Goal: Transaction & Acquisition: Purchase product/service

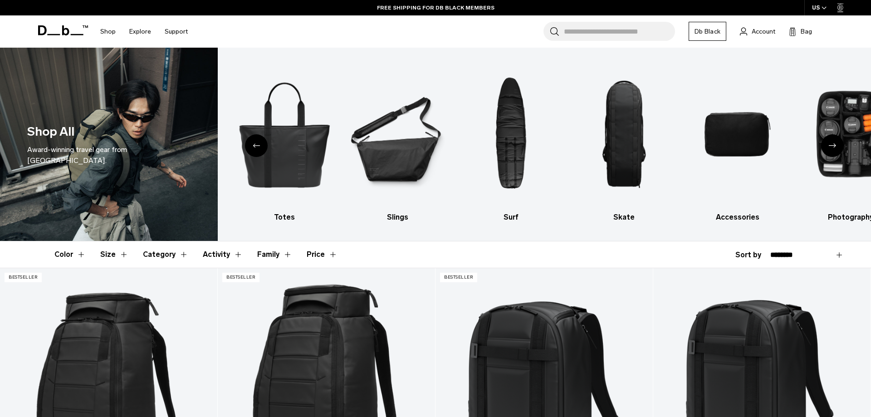
click at [831, 145] on icon "Next slide" at bounding box center [832, 145] width 7 height 4
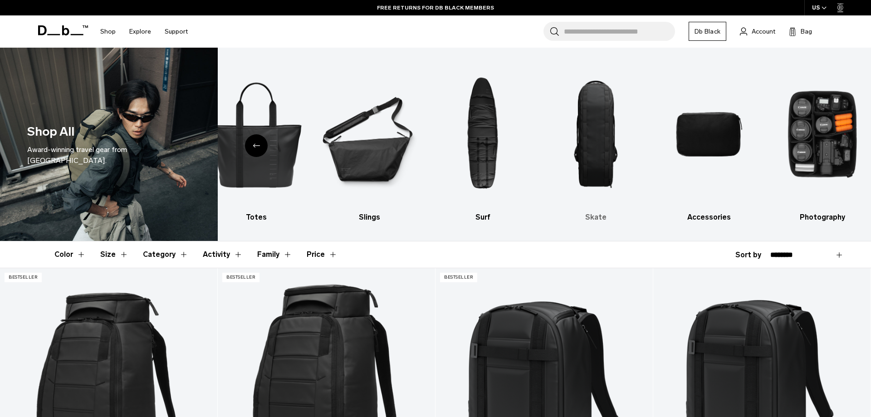
click at [581, 122] on img "8 / 10" at bounding box center [596, 134] width 98 height 146
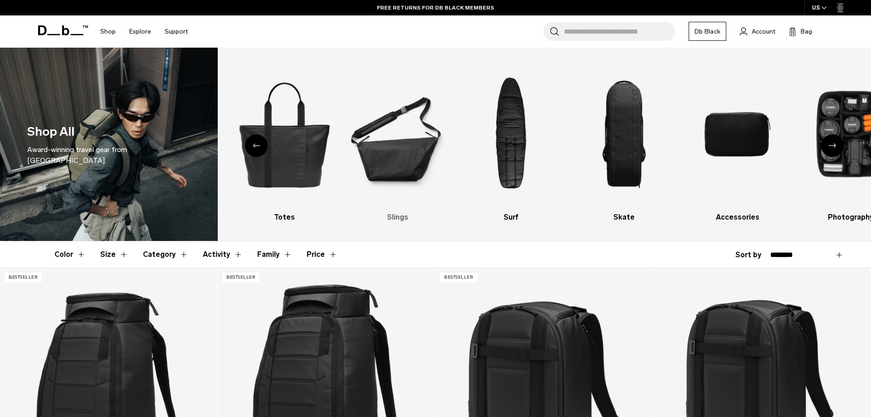
click at [401, 149] on img "6 / 10" at bounding box center [398, 134] width 98 height 146
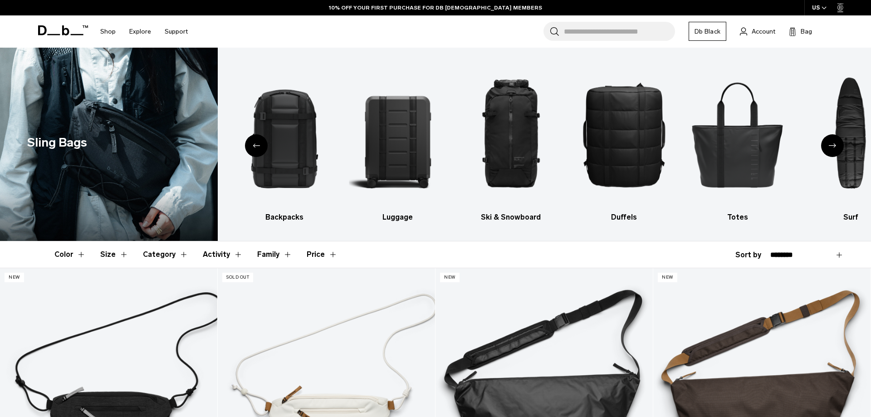
click at [838, 144] on div "Next slide" at bounding box center [832, 145] width 23 height 23
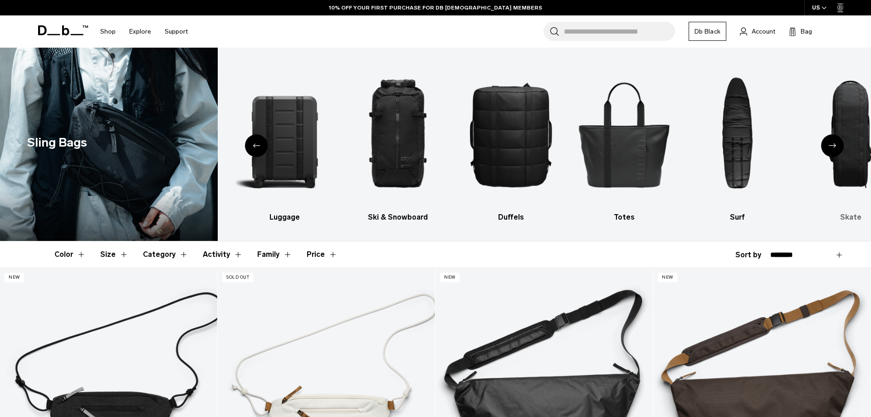
click at [852, 133] on img "8 / 10" at bounding box center [851, 134] width 98 height 146
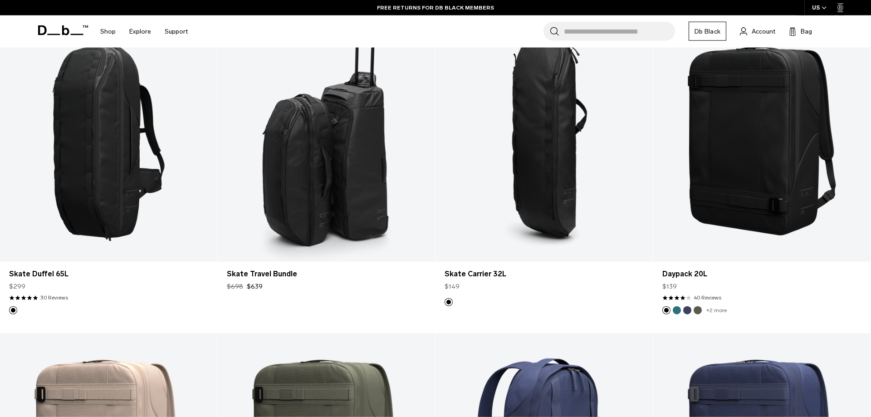
scroll to position [231, 0]
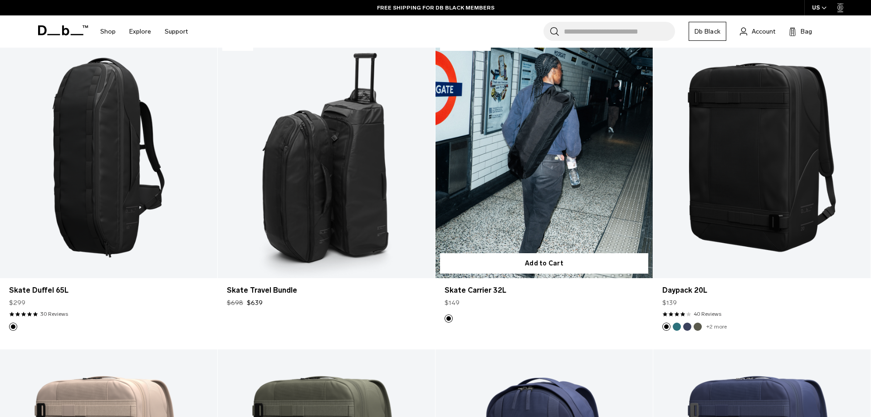
click at [533, 175] on link "Skate Carrier 32L" at bounding box center [543, 157] width 217 height 241
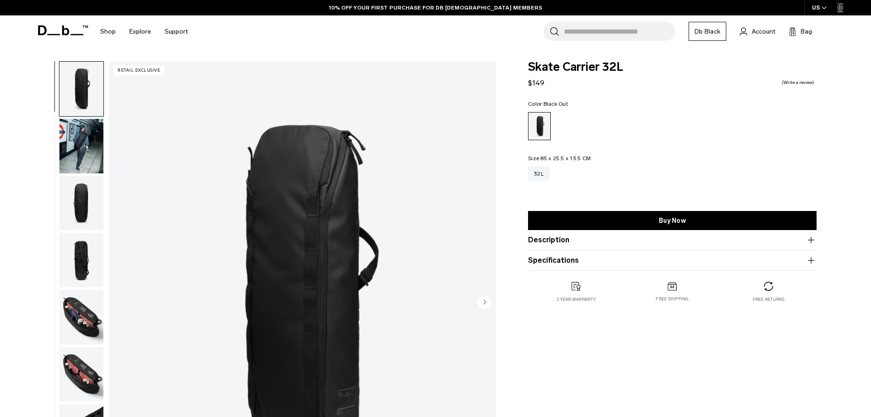
click at [69, 311] on img "button" at bounding box center [81, 317] width 44 height 54
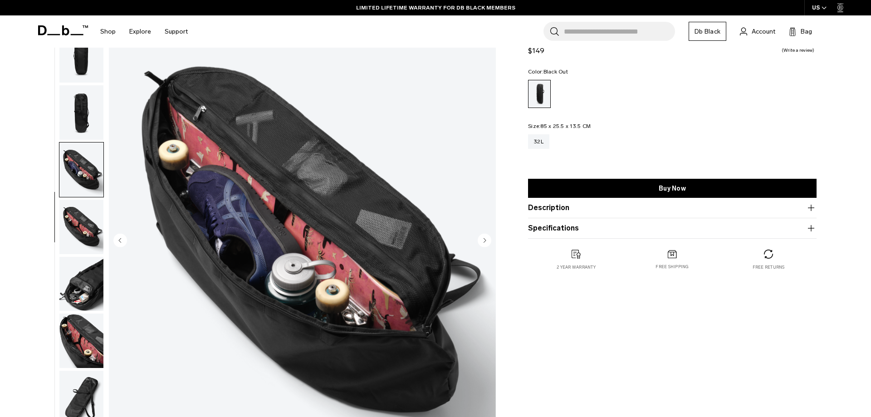
scroll to position [139, 0]
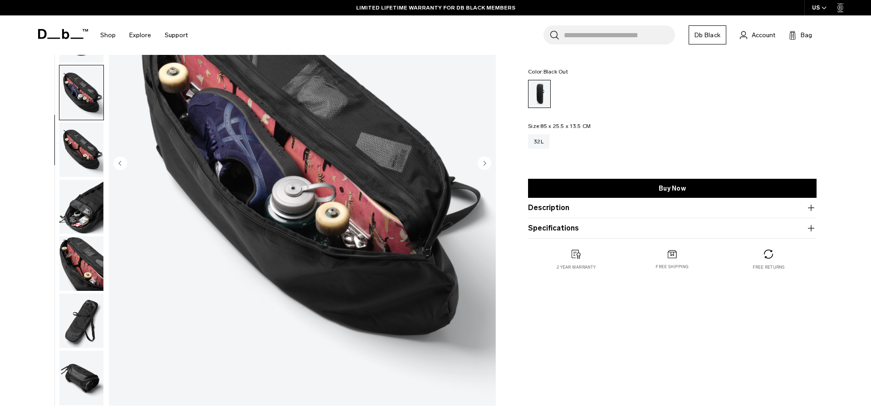
click at [79, 152] on img "button" at bounding box center [81, 149] width 44 height 54
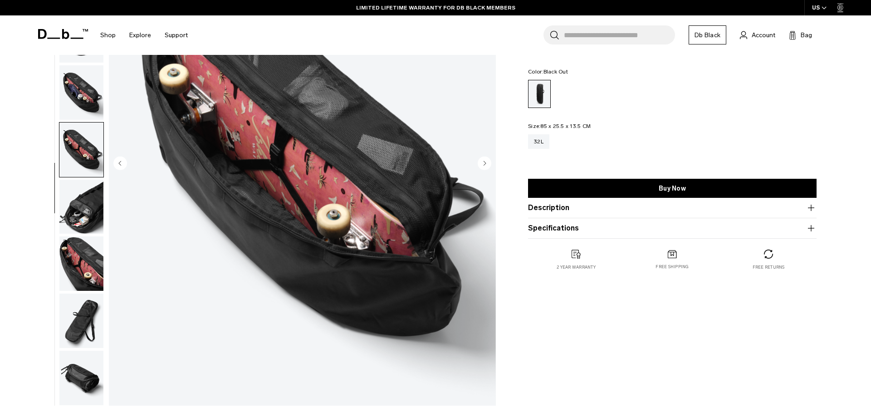
click at [85, 94] on img "button" at bounding box center [81, 92] width 44 height 54
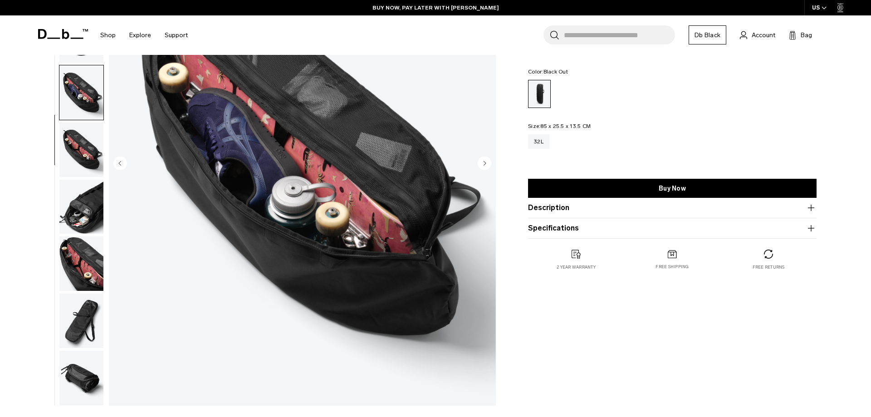
click at [87, 105] on img "button" at bounding box center [81, 92] width 44 height 54
click at [89, 149] on img "button" at bounding box center [81, 149] width 44 height 54
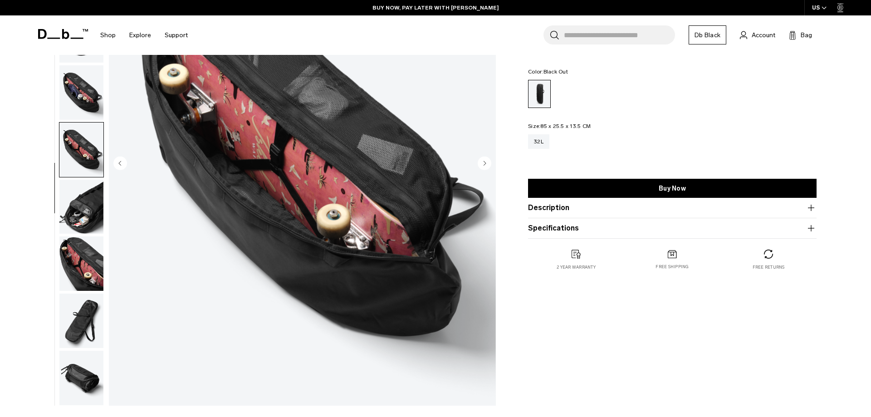
click at [86, 267] on img "button" at bounding box center [81, 263] width 44 height 54
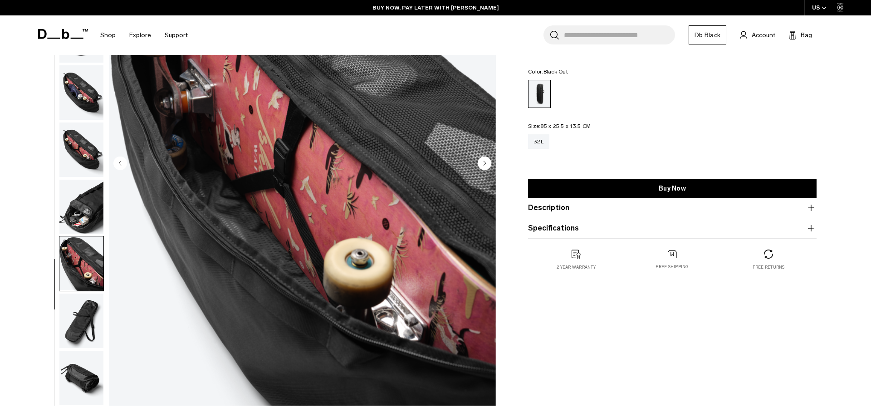
scroll to position [0, 0]
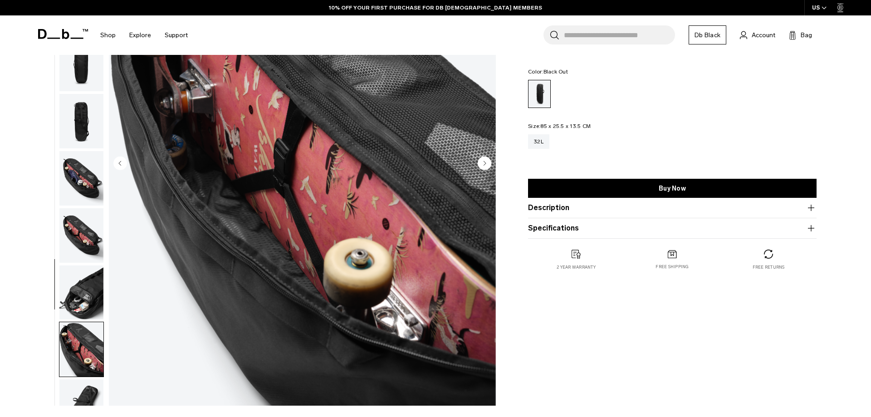
click at [86, 287] on img "button" at bounding box center [81, 292] width 44 height 54
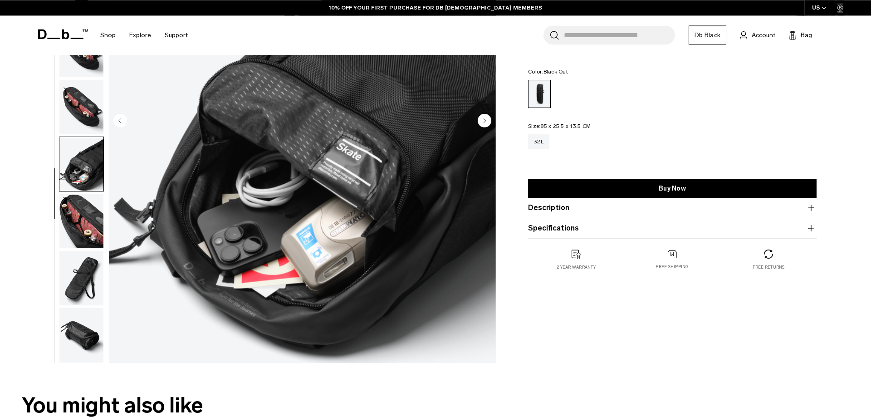
scroll to position [231, 0]
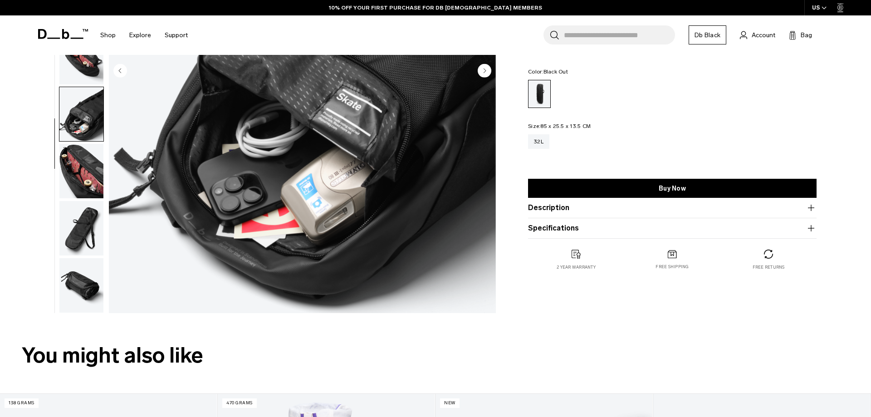
click at [76, 231] on img "button" at bounding box center [81, 228] width 44 height 54
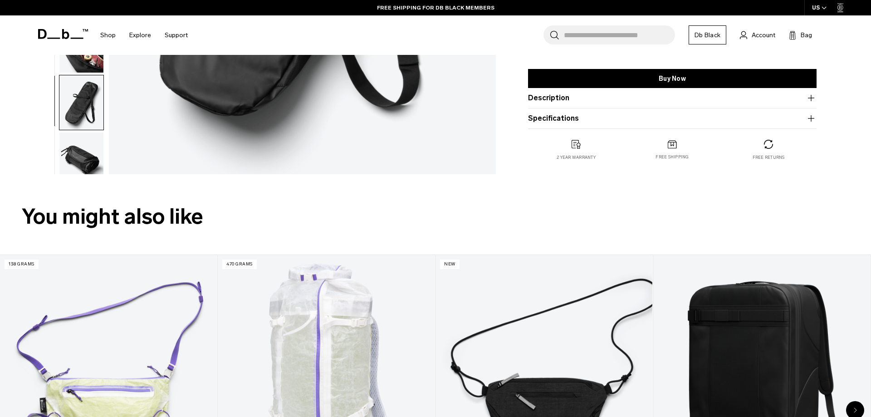
scroll to position [86, 0]
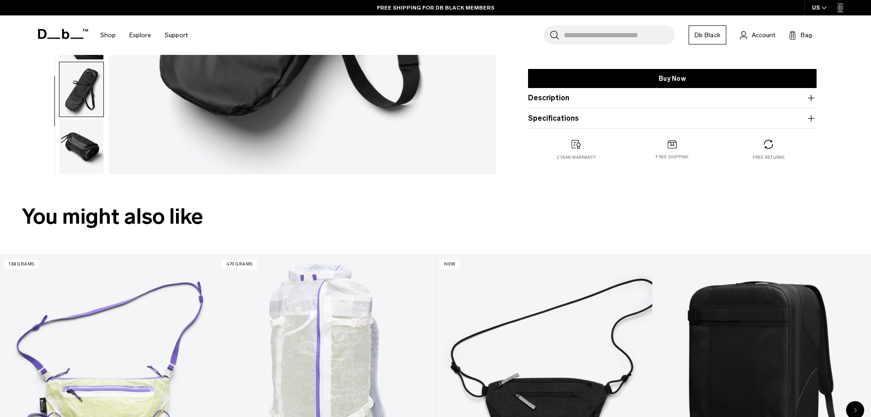
click at [89, 152] on img "button" at bounding box center [81, 146] width 44 height 54
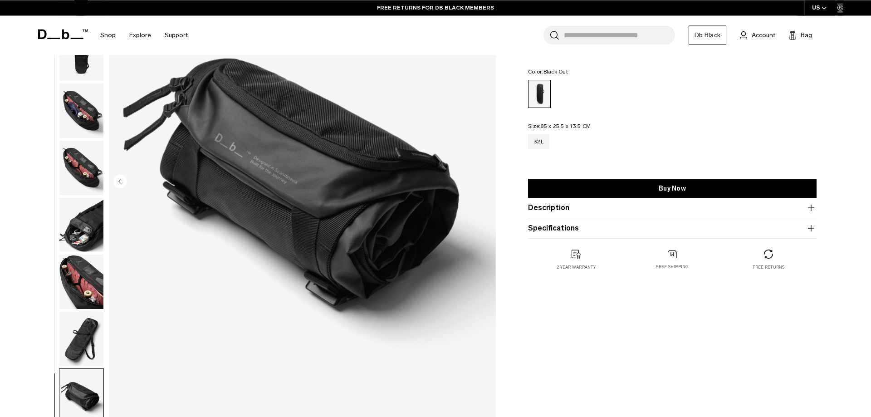
scroll to position [93, 0]
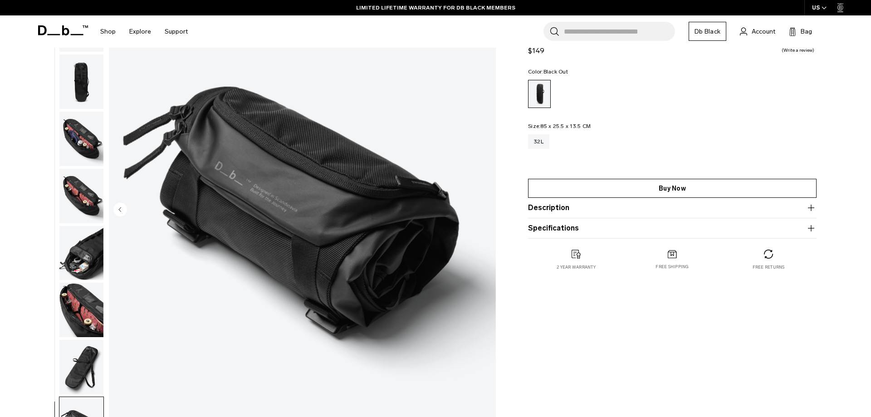
click at [626, 189] on link "Buy Now" at bounding box center [672, 188] width 288 height 19
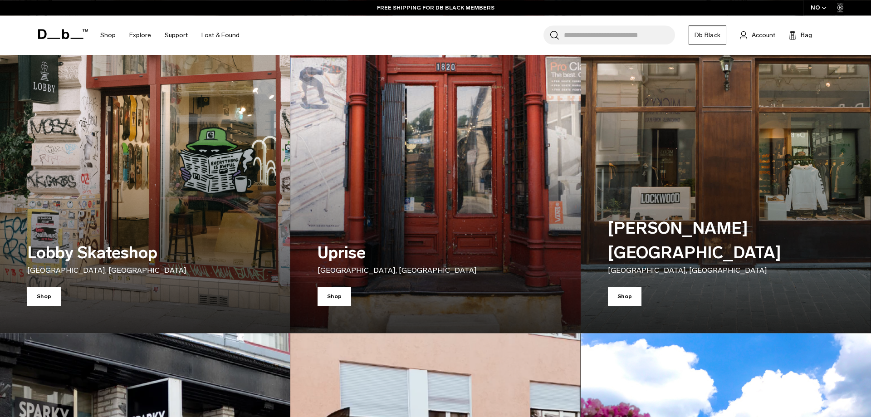
scroll to position [972, 0]
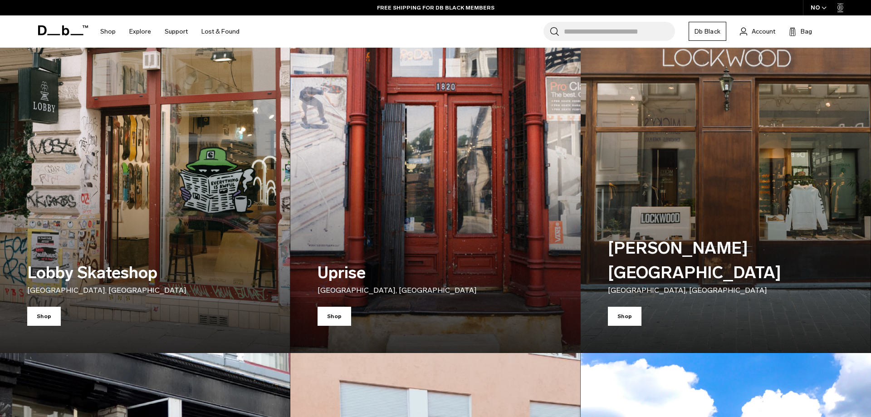
click at [503, 186] on img at bounding box center [435, 172] width 299 height 374
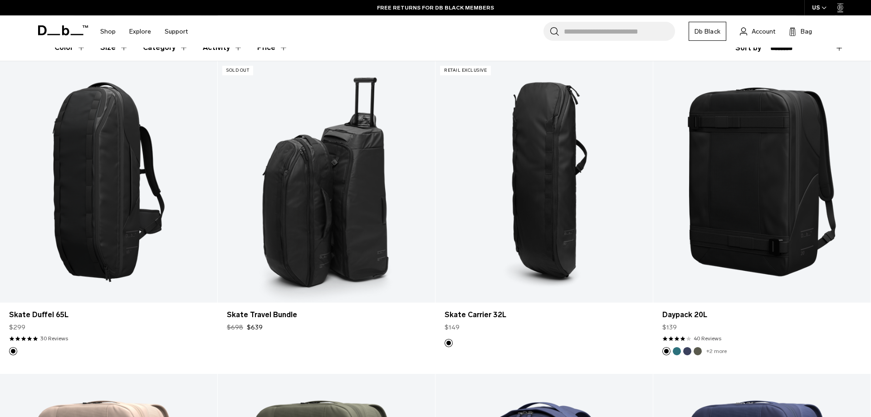
scroll to position [185, 0]
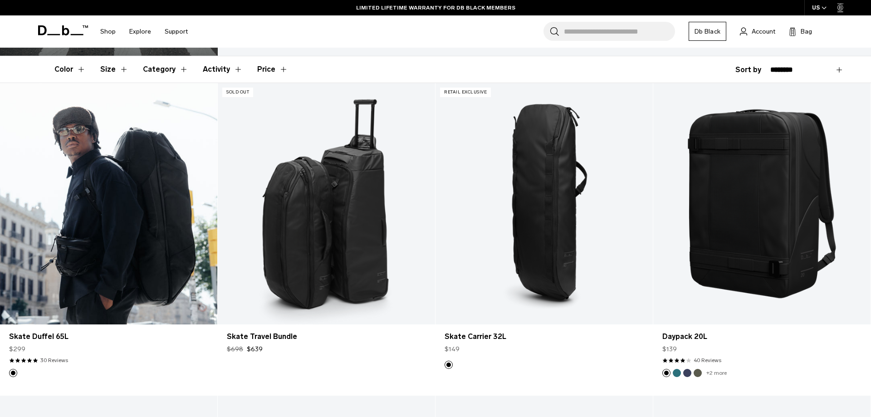
click at [95, 235] on link "Skate Duffel 65L" at bounding box center [108, 203] width 217 height 241
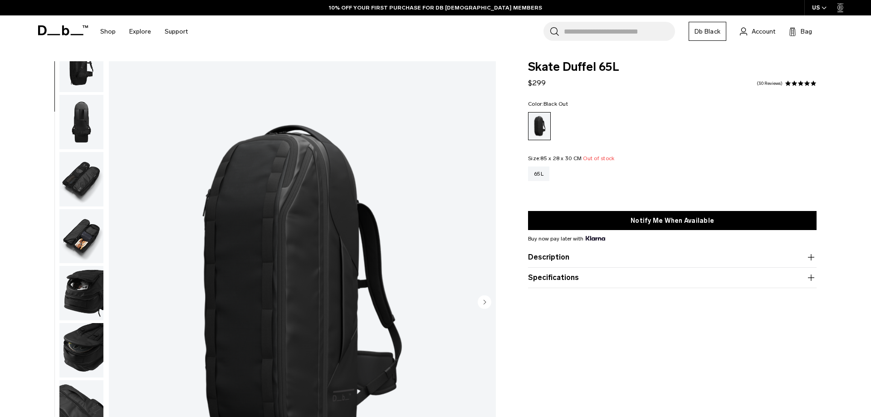
scroll to position [200, 0]
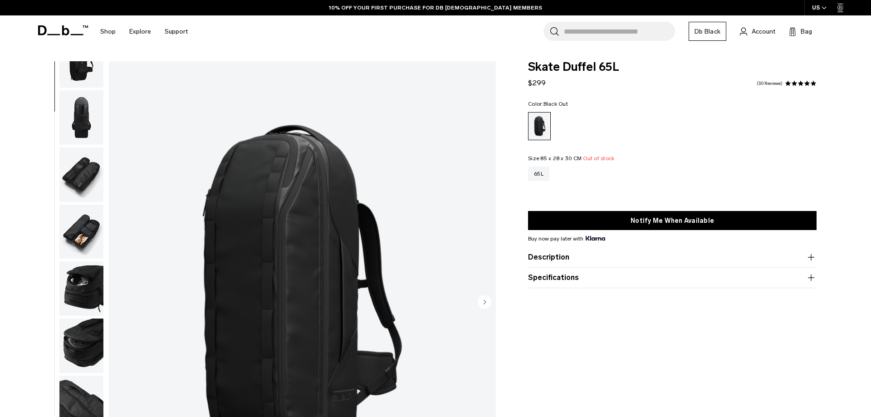
click at [89, 235] on img "button" at bounding box center [81, 232] width 44 height 54
